Goal: Transaction & Acquisition: Purchase product/service

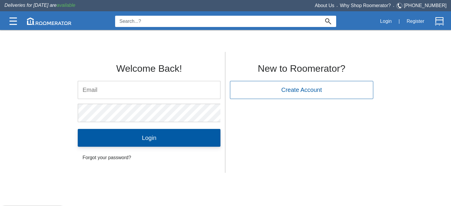
type input "[EMAIL_ADDRESS][DOMAIN_NAME]"
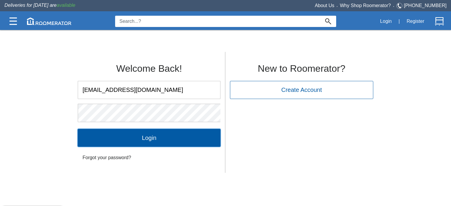
click at [142, 142] on input "Login" at bounding box center [149, 138] width 143 height 18
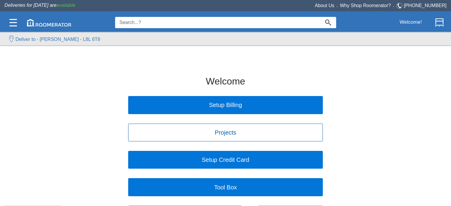
click at [38, 38] on label "Deliver to - [PERSON_NAME] - L8L 6T8" at bounding box center [57, 39] width 85 height 7
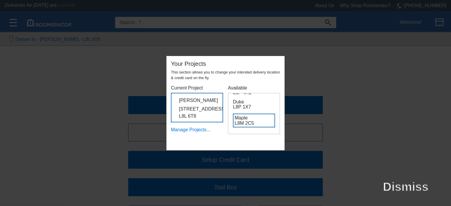
click at [250, 121] on h6 "Maple L8M 2C5" at bounding box center [254, 121] width 42 height 14
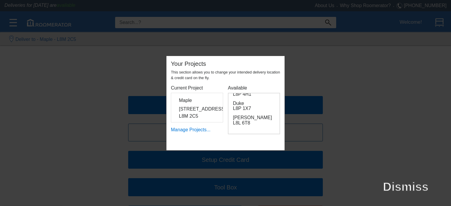
scroll to position [97, 0]
click at [57, 91] on div "Dismiss" at bounding box center [225, 103] width 451 height 206
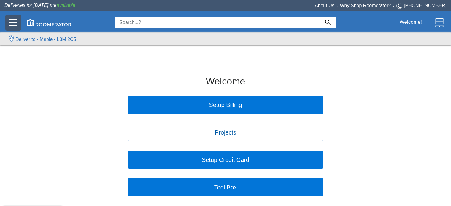
click at [11, 22] on img at bounding box center [12, 22] width 7 height 7
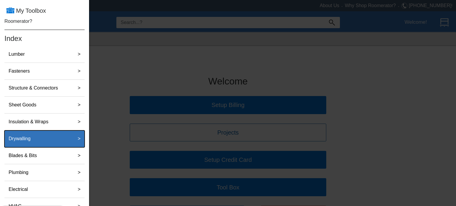
click at [32, 141] on label "Drywalling" at bounding box center [19, 139] width 27 height 12
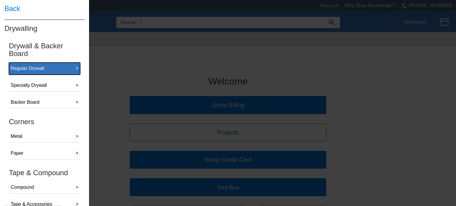
click at [38, 65] on div "Regular Drywall" at bounding box center [28, 68] width 34 height 7
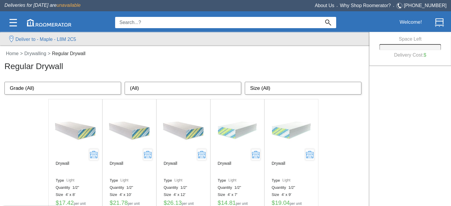
scroll to position [30, 0]
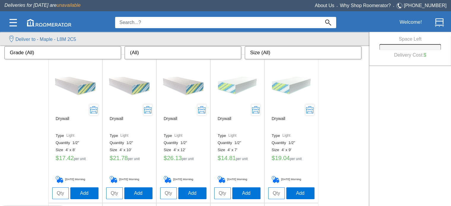
click at [169, 193] on input "tel" at bounding box center [168, 194] width 17 height 12
type input "12"
click at [194, 193] on button "Add" at bounding box center [192, 193] width 28 height 12
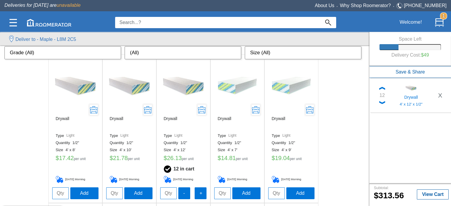
click at [59, 193] on input "tel" at bounding box center [60, 194] width 17 height 12
type input "4"
click at [80, 195] on button "Add" at bounding box center [84, 193] width 28 height 12
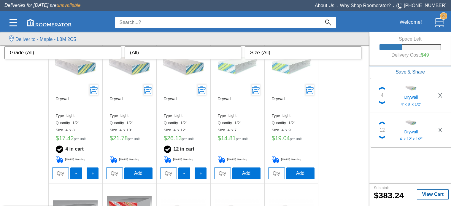
scroll to position [2, 0]
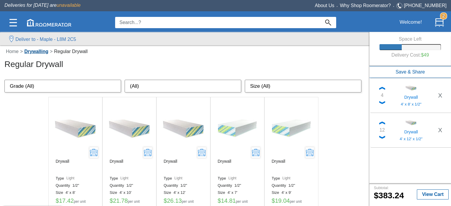
click at [34, 51] on link "Drywalling" at bounding box center [36, 51] width 27 height 5
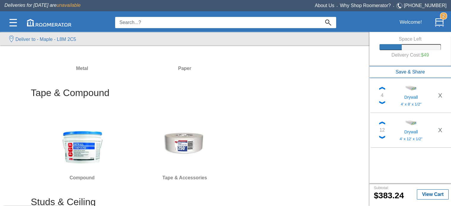
scroll to position [237, 0]
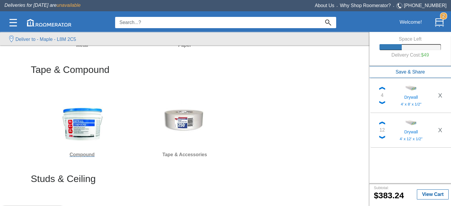
click at [89, 125] on img at bounding box center [82, 121] width 45 height 45
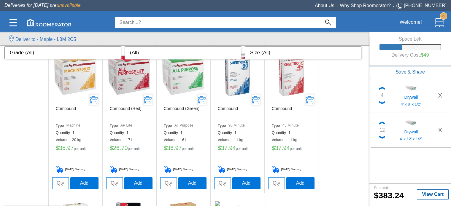
scroll to position [30, 0]
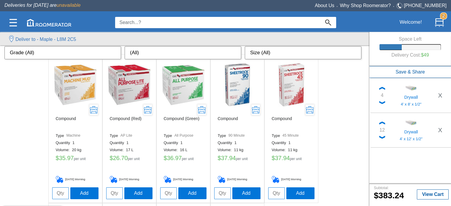
click at [114, 199] on input "tel" at bounding box center [114, 194] width 17 height 12
type input "1"
click at [138, 193] on button "Add" at bounding box center [138, 193] width 28 height 12
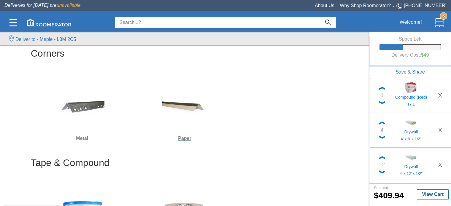
scroll to position [178, 0]
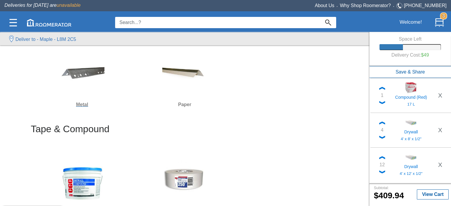
click at [77, 104] on h6 "Metal" at bounding box center [82, 105] width 98 height 8
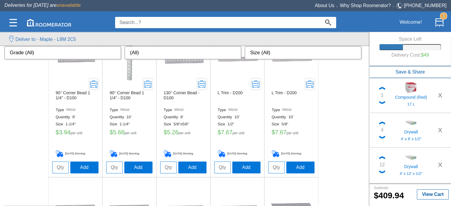
scroll to position [59, 0]
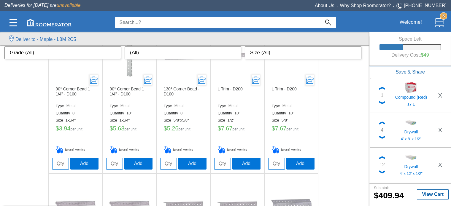
click at [56, 161] on input "tel" at bounding box center [60, 164] width 17 height 12
type input "2"
click at [83, 164] on button "Add" at bounding box center [84, 164] width 28 height 12
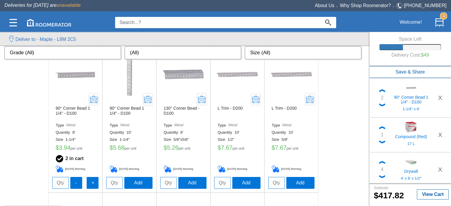
scroll to position [30, 0]
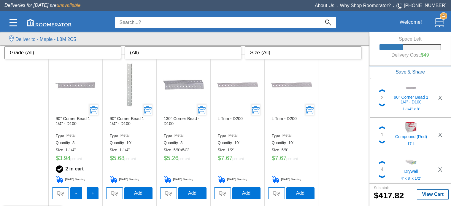
click at [117, 191] on input "tel" at bounding box center [114, 194] width 17 height 12
type input "1"
click at [150, 190] on button "Add" at bounding box center [138, 193] width 28 height 12
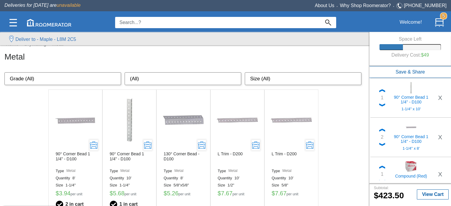
scroll to position [0, 0]
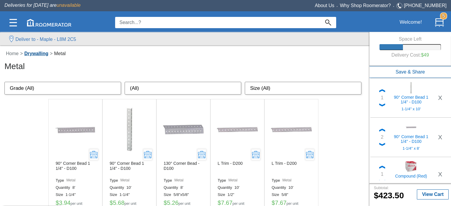
click at [39, 54] on link "Drywalling" at bounding box center [36, 53] width 27 height 5
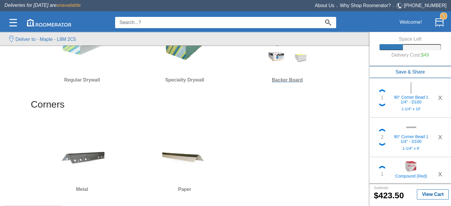
scroll to position [119, 0]
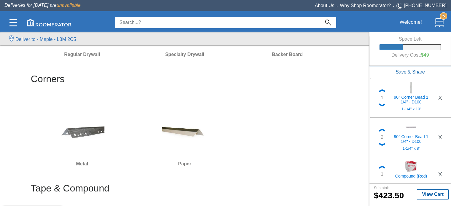
click at [180, 164] on h6 "Paper" at bounding box center [185, 164] width 98 height 8
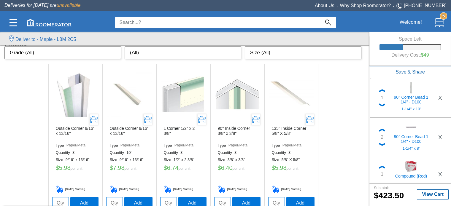
scroll to position [31, 0]
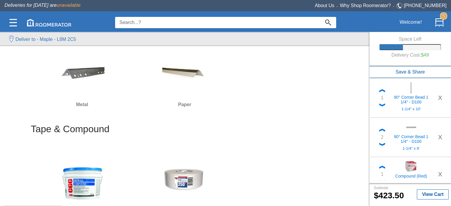
scroll to position [237, 0]
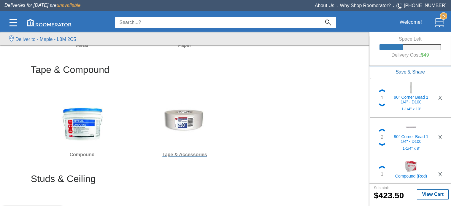
click at [179, 152] on h6 "Tape & Accessories" at bounding box center [185, 155] width 98 height 8
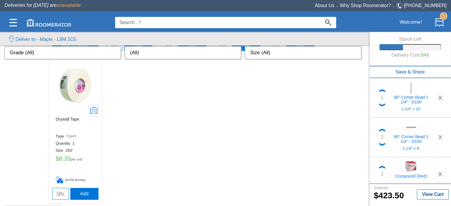
scroll to position [180, 0]
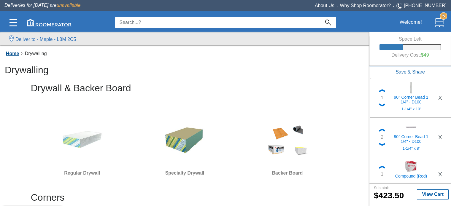
click at [15, 55] on link "Home" at bounding box center [12, 53] width 16 height 5
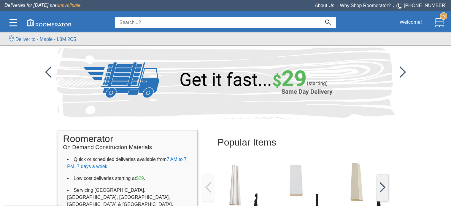
click at [168, 24] on input at bounding box center [217, 22] width 205 height 11
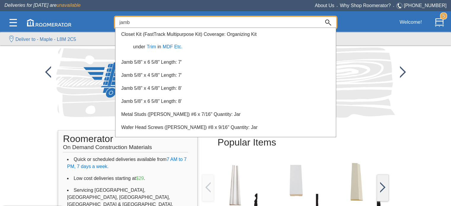
type input "jamb"
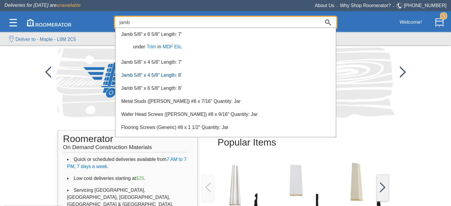
click at [158, 74] on link "Jamb 5/8" x 4 5/8" Length: 8'" at bounding box center [151, 75] width 61 height 5
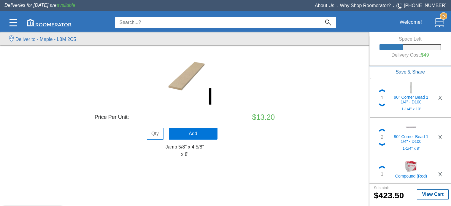
scroll to position [30, 0]
click at [146, 24] on input at bounding box center [217, 22] width 205 height 11
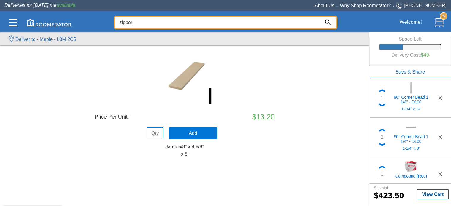
type input "zipper"
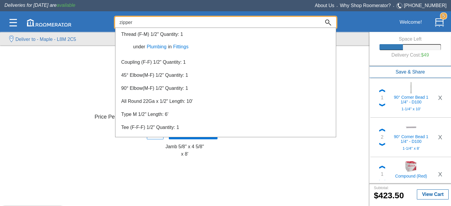
click at [99, 36] on div at bounding box center [225, 118] width 451 height 177
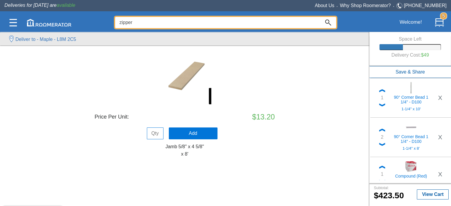
drag, startPoint x: 146, startPoint y: 24, endPoint x: 111, endPoint y: 25, distance: 34.7
click at [111, 25] on div "zipper L8L Welcome! 5" at bounding box center [225, 22] width 442 height 20
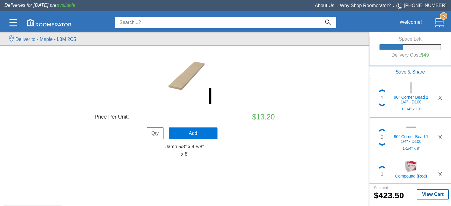
click at [186, 87] on img at bounding box center [184, 76] width 59 height 59
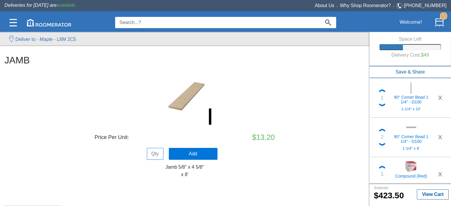
scroll to position [0, 0]
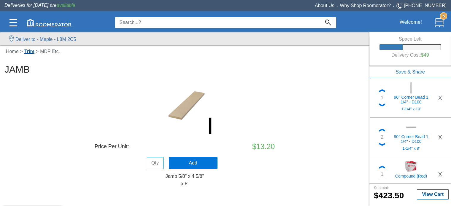
click at [31, 52] on link "Trim" at bounding box center [29, 51] width 13 height 5
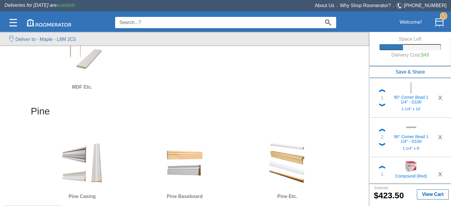
scroll to position [148, 0]
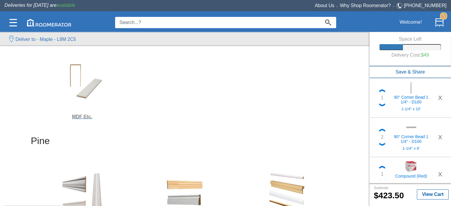
click at [79, 113] on h6 "MDF Etc." at bounding box center [82, 117] width 98 height 8
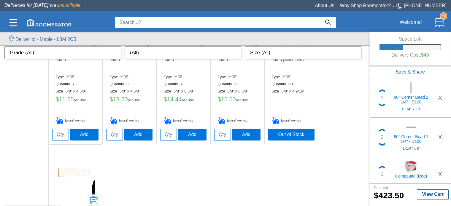
scroll to position [89, 0]
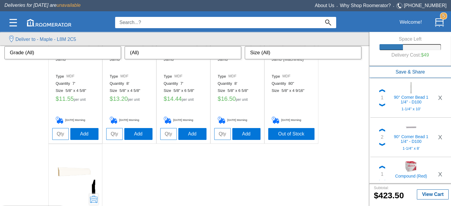
click at [160, 23] on input at bounding box center [217, 22] width 205 height 11
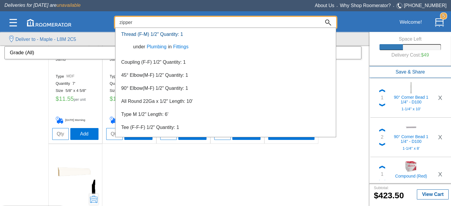
type input "zipper"
click at [148, 37] on link "Thread (F-M) 1/2" Quantity: 1" at bounding box center [152, 34] width 62 height 5
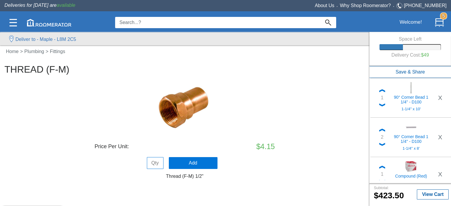
click at [157, 21] on input at bounding box center [217, 22] width 205 height 11
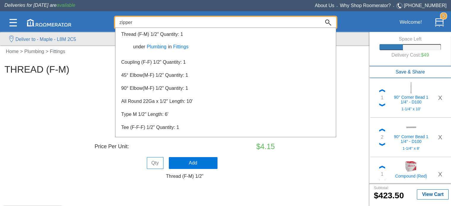
type input "zipper"
click at [29, 50] on div at bounding box center [225, 118] width 451 height 177
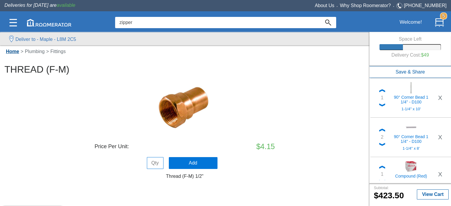
click at [17, 52] on link "Home" at bounding box center [12, 51] width 16 height 5
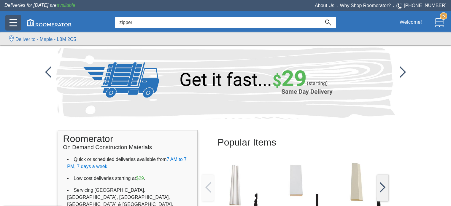
click at [13, 23] on img at bounding box center [12, 22] width 7 height 7
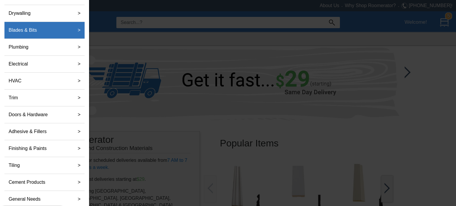
scroll to position [126, 0]
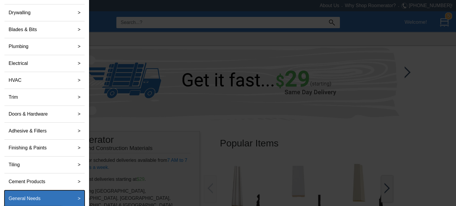
click at [50, 196] on div "General Needs" at bounding box center [38, 199] width 64 height 12
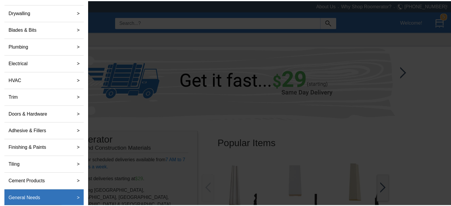
scroll to position [0, 0]
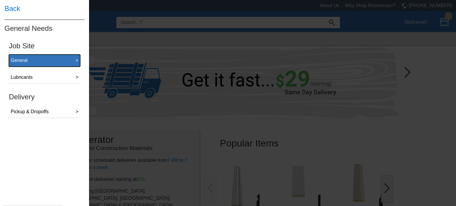
click at [36, 61] on button "General >" at bounding box center [44, 61] width 71 height 12
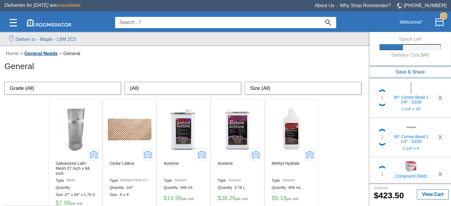
click at [38, 53] on link "General Needs" at bounding box center [41, 53] width 36 height 5
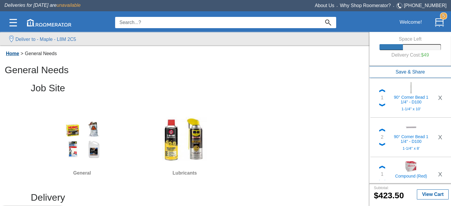
click at [12, 52] on link "Home" at bounding box center [12, 53] width 16 height 5
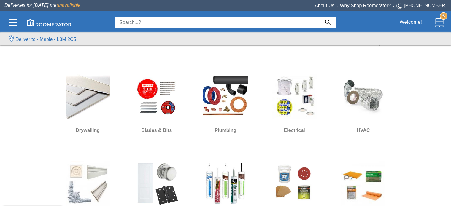
scroll to position [178, 0]
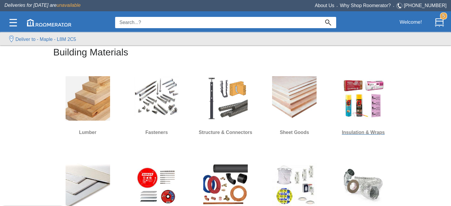
click at [365, 132] on h6 "Insulation & Wraps" at bounding box center [363, 133] width 45 height 8
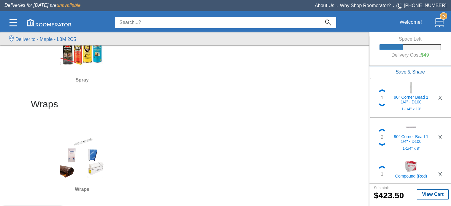
scroll to position [356, 0]
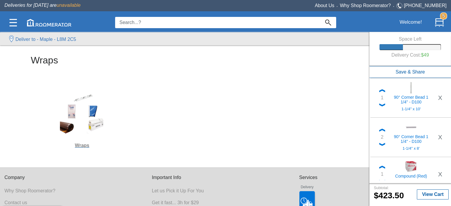
click at [96, 125] on img at bounding box center [82, 111] width 45 height 45
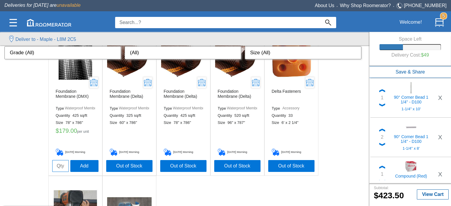
scroll to position [712, 0]
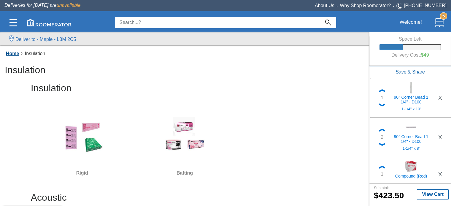
click at [17, 55] on link "Home" at bounding box center [12, 53] width 16 height 5
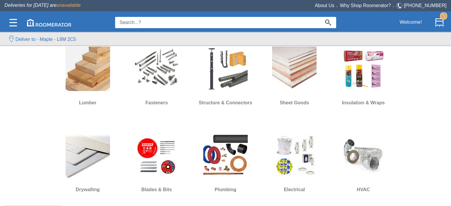
scroll to position [178, 0]
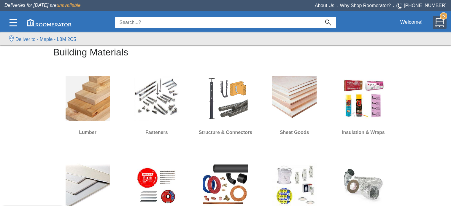
click at [441, 20] on img at bounding box center [439, 22] width 9 height 9
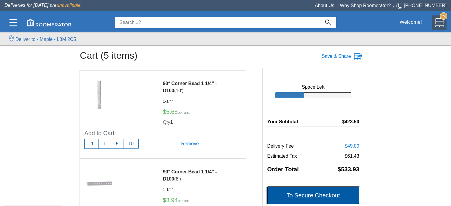
click at [308, 198] on button "To Secure Checkout" at bounding box center [313, 196] width 92 height 18
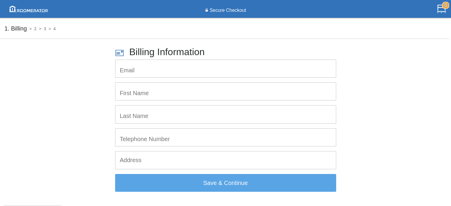
click at [140, 75] on input "email" at bounding box center [225, 69] width 221 height 18
type input "[EMAIL_ADDRESS][DOMAIN_NAME]"
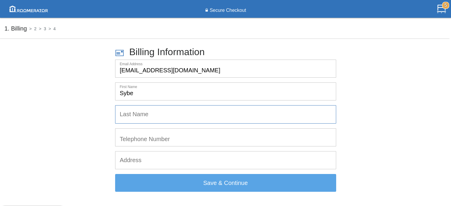
click at [175, 96] on input "Sybe" at bounding box center [225, 92] width 221 height 18
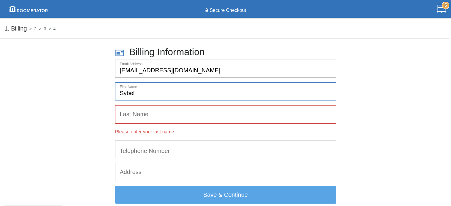
type input "Sybel"
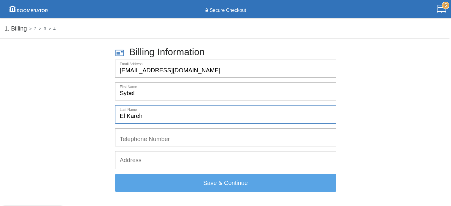
type input "El Kareh"
type input "2266064724"
click at [158, 156] on input "text" at bounding box center [225, 161] width 221 height 18
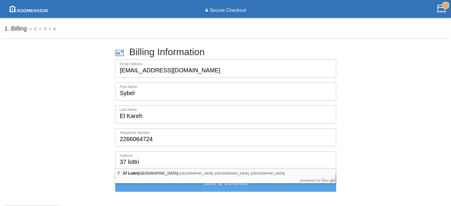
type input "[STREET_ADDRESS][PERSON_NAME]"
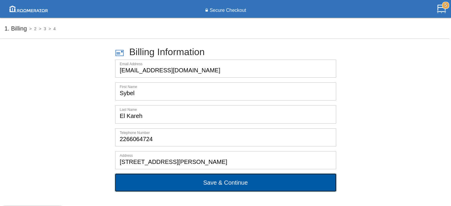
click at [213, 180] on button "Save & Continue" at bounding box center [225, 183] width 221 height 18
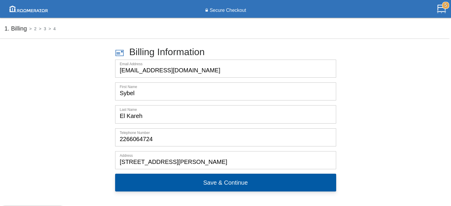
select select "Maple"
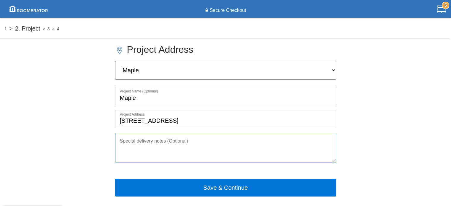
click at [150, 140] on textarea at bounding box center [225, 148] width 221 height 30
paste textarea "[PHONE_NUMBER]"
click at [158, 140] on textarea "Call [PERSON_NAME] at [PHONE_NUMBER]" at bounding box center [225, 148] width 221 height 30
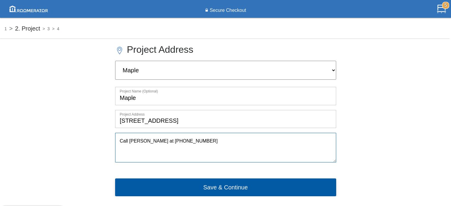
type textarea "Call [PERSON_NAME] at [PHONE_NUMBER]"
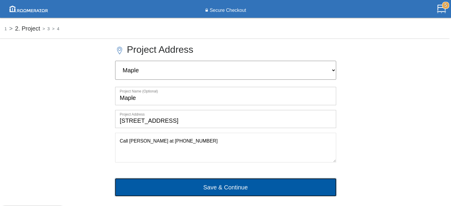
click at [217, 189] on button "Save & Continue" at bounding box center [225, 188] width 221 height 18
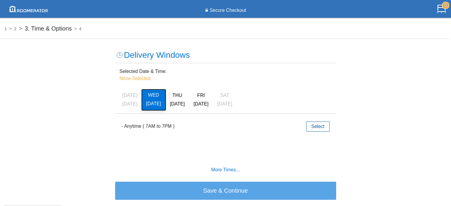
click at [153, 97] on h6 "WED" at bounding box center [154, 95] width 18 height 5
click at [157, 125] on label "- Anytime ( 7AM to 7PM )" at bounding box center [148, 126] width 53 height 7
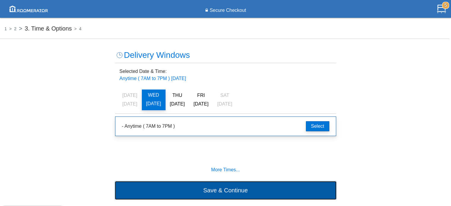
click at [218, 193] on button "Save & Continue" at bounding box center [225, 191] width 221 height 18
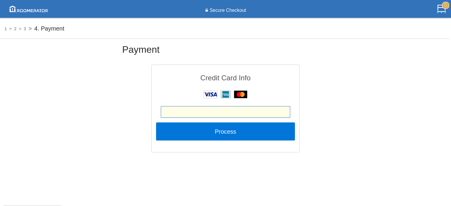
click at [349, 142] on div "Payment Credit Card Info Process" at bounding box center [225, 96] width 451 height 111
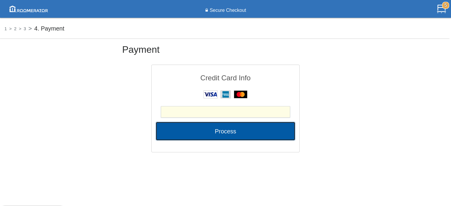
click at [228, 135] on button "Process" at bounding box center [225, 131] width 139 height 18
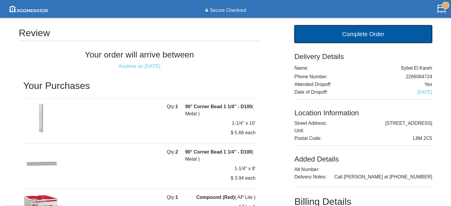
click at [349, 35] on button "Complete Order" at bounding box center [363, 34] width 138 height 18
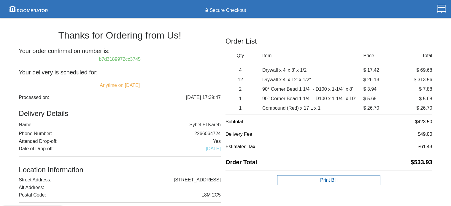
click at [80, 88] on div "Thanks for Ordering from Us! Your order confirmation number is: b7d3189972cc374…" at bounding box center [122, 160] width 207 height 274
